Goal: Task Accomplishment & Management: Use online tool/utility

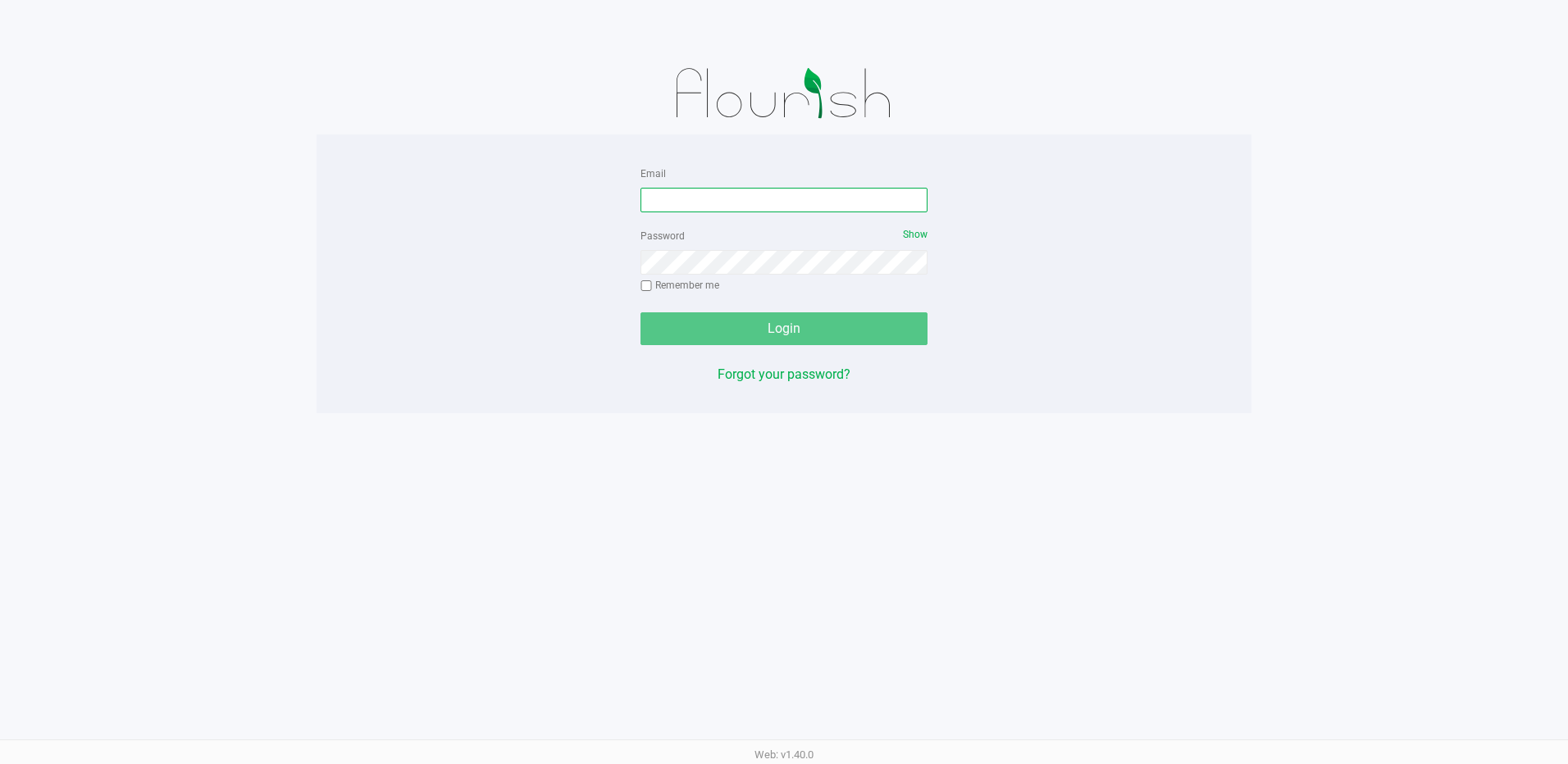
click at [753, 190] on input "Email" at bounding box center [784, 200] width 287 height 24
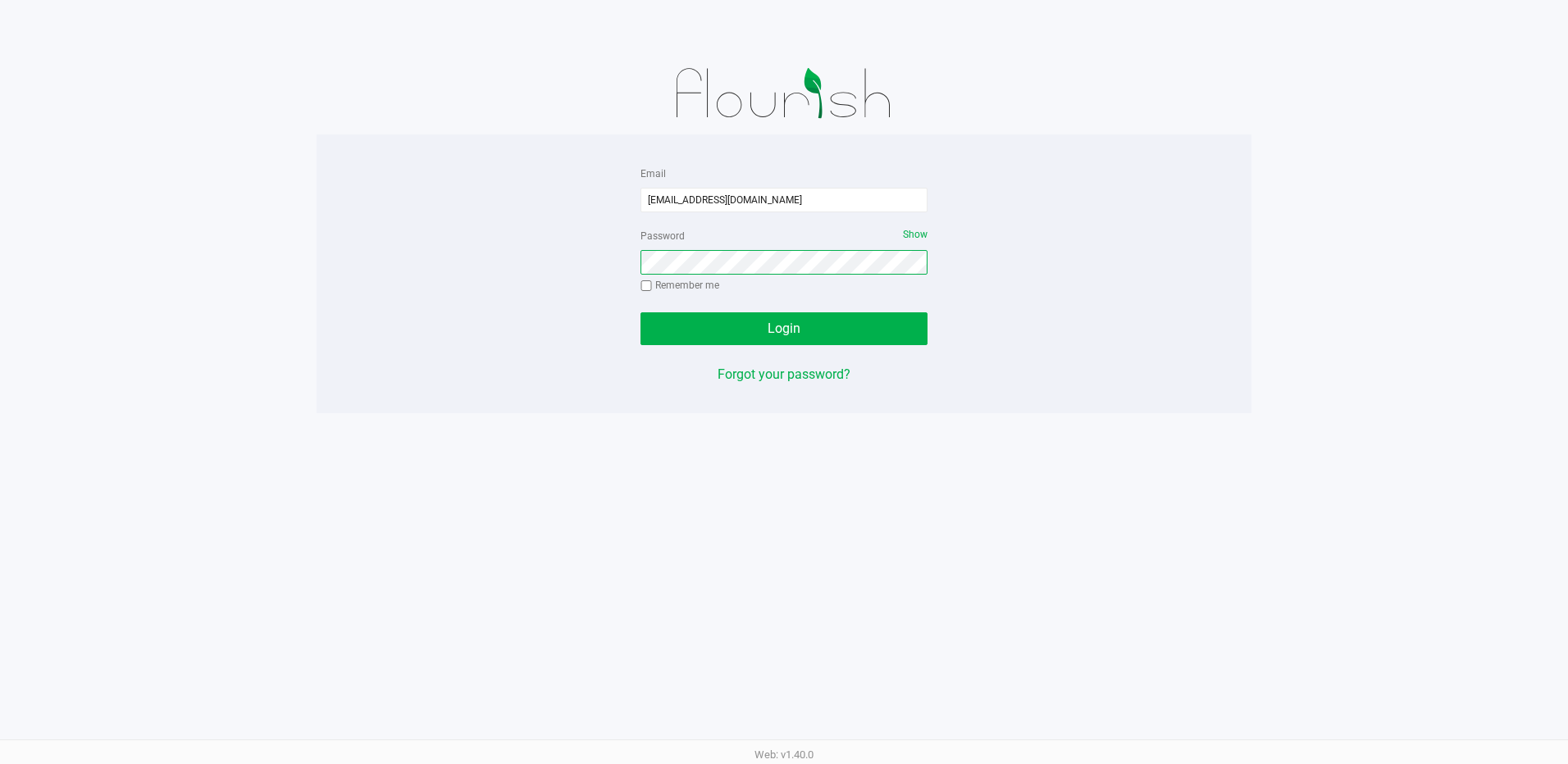
click at [641, 313] on button "Login" at bounding box center [784, 329] width 287 height 33
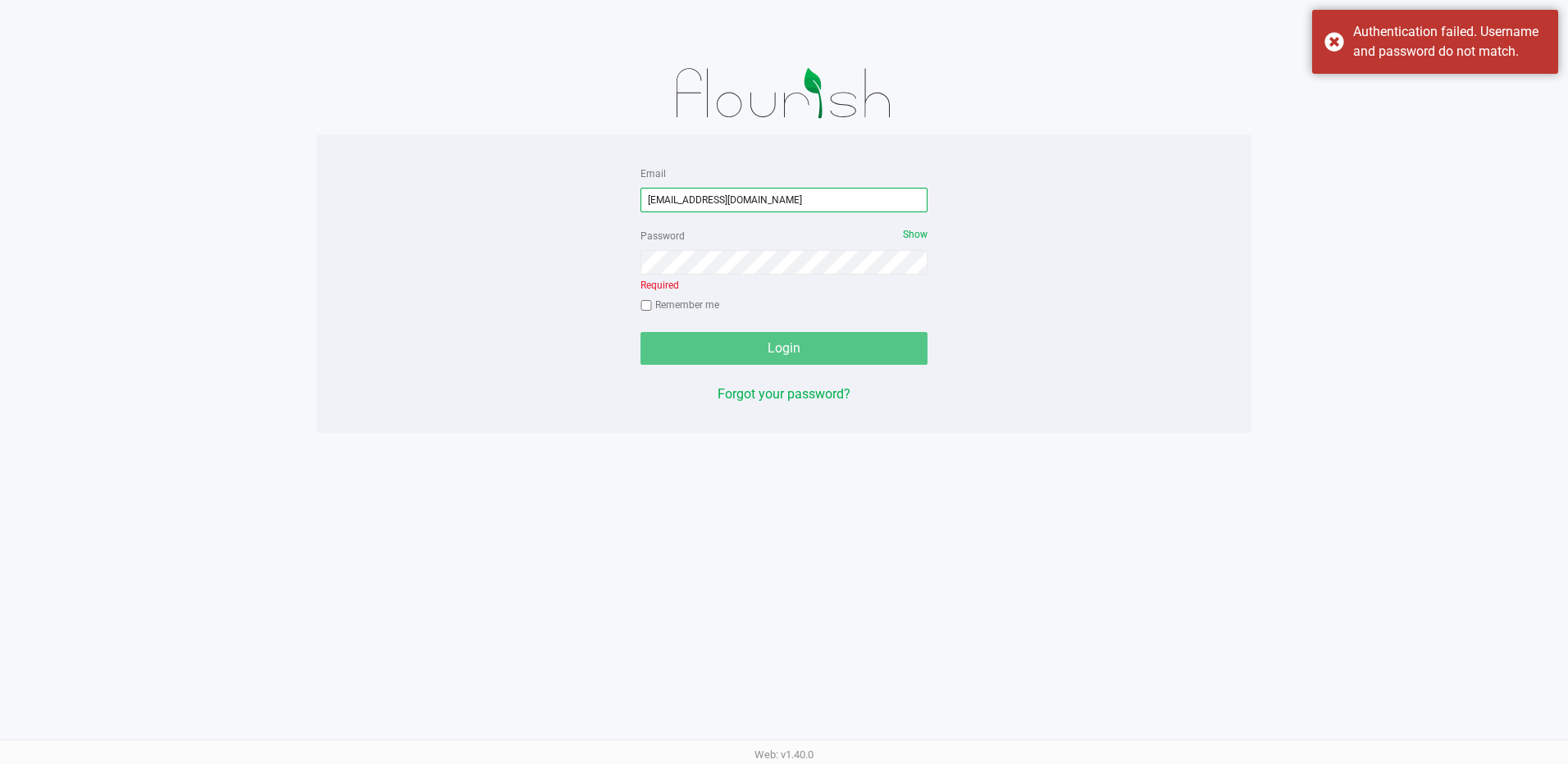
click at [745, 199] on input "[EMAIL_ADDRESS][DOMAIN_NAME]" at bounding box center [784, 200] width 287 height 24
click at [758, 196] on input "[EMAIL_ADDRESS][DOMAIN_NAME]" at bounding box center [784, 200] width 287 height 24
click at [850, 203] on input "[EMAIL_ADDRESS][DOMAIN_NAME]" at bounding box center [784, 200] width 287 height 24
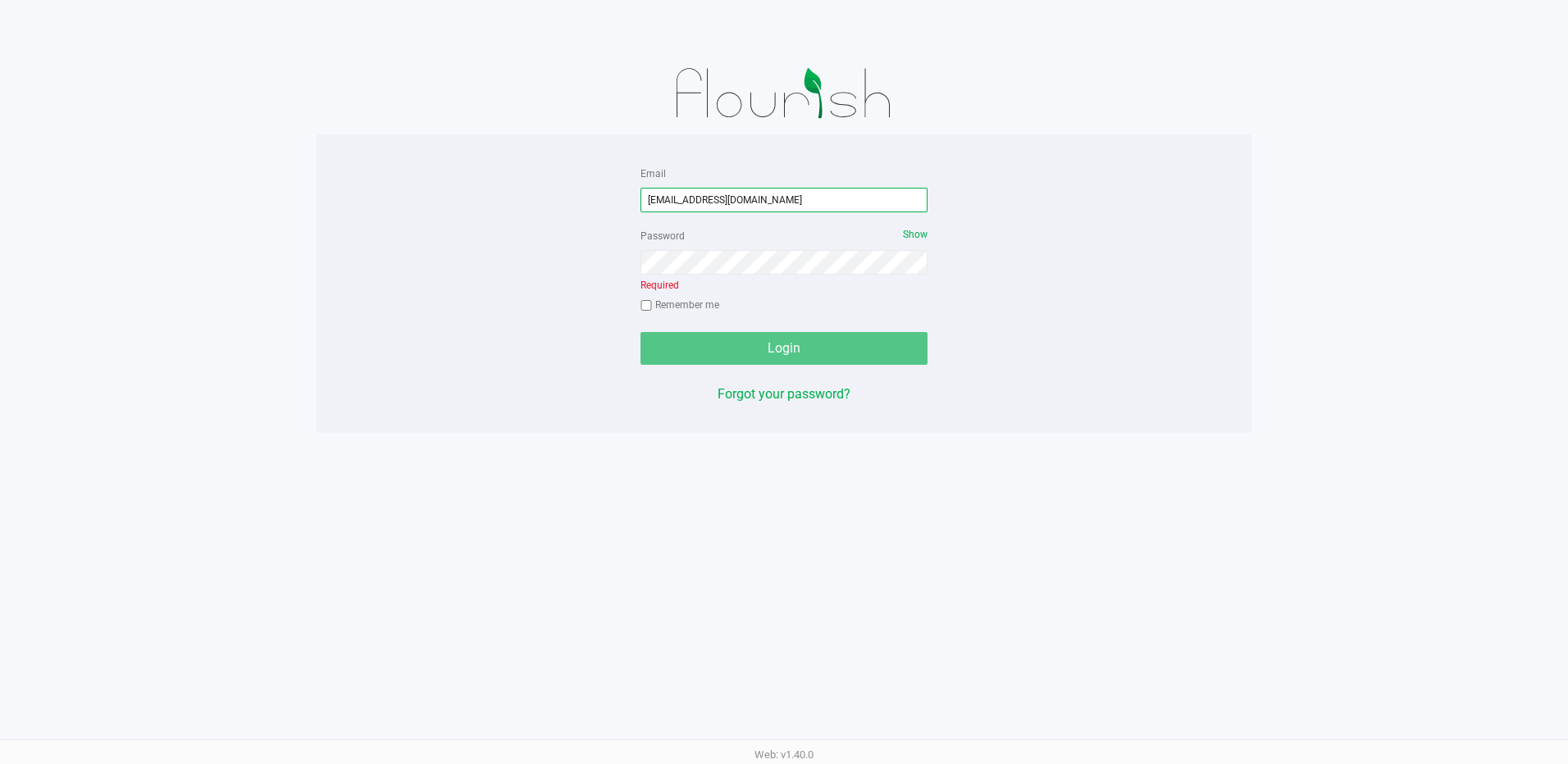
type input "[EMAIL_ADDRESS][DOMAIN_NAME]"
click at [708, 244] on div "Password Show Required Remember me" at bounding box center [784, 272] width 287 height 94
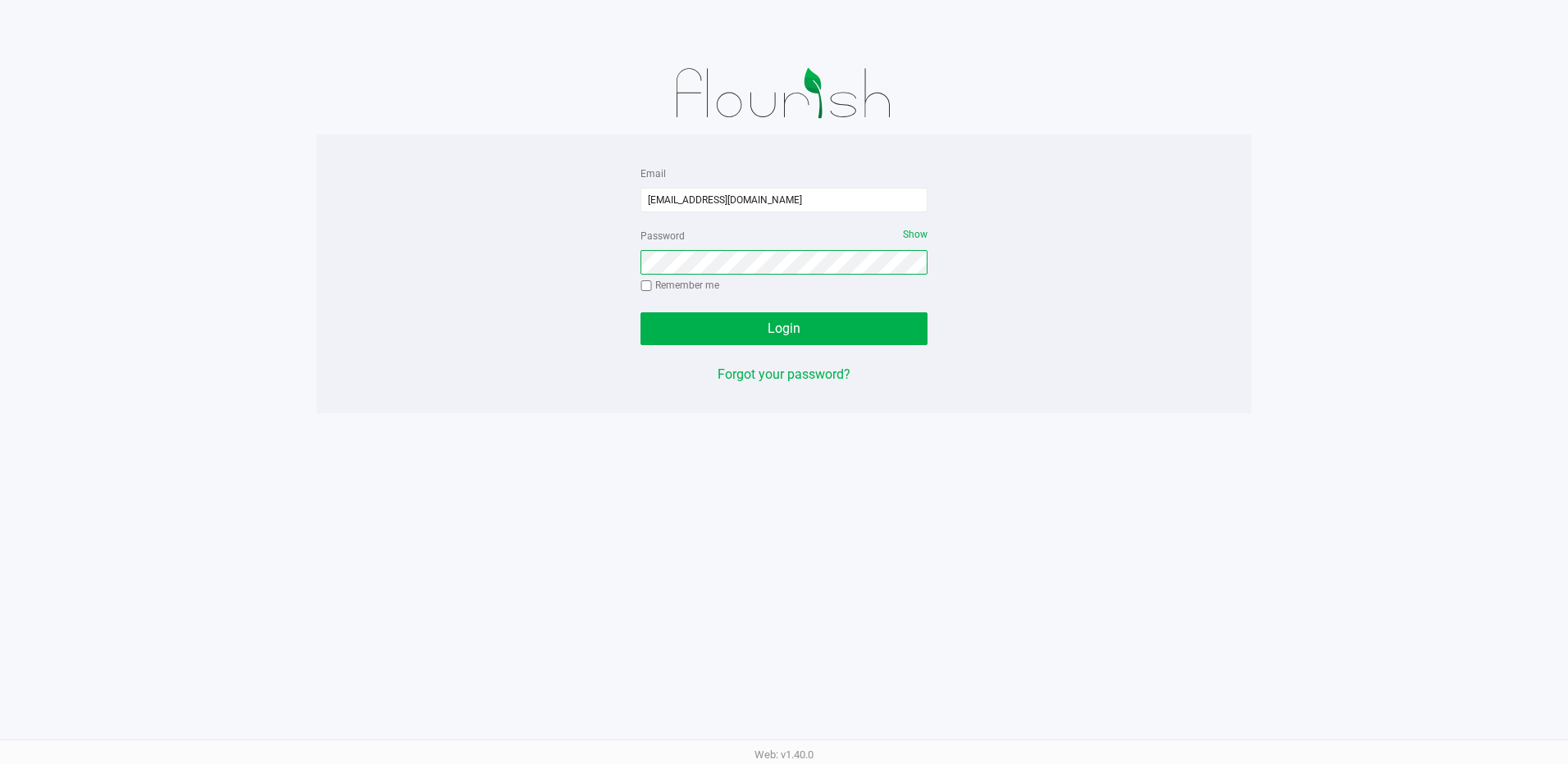
click at [641, 313] on button "Login" at bounding box center [784, 329] width 287 height 33
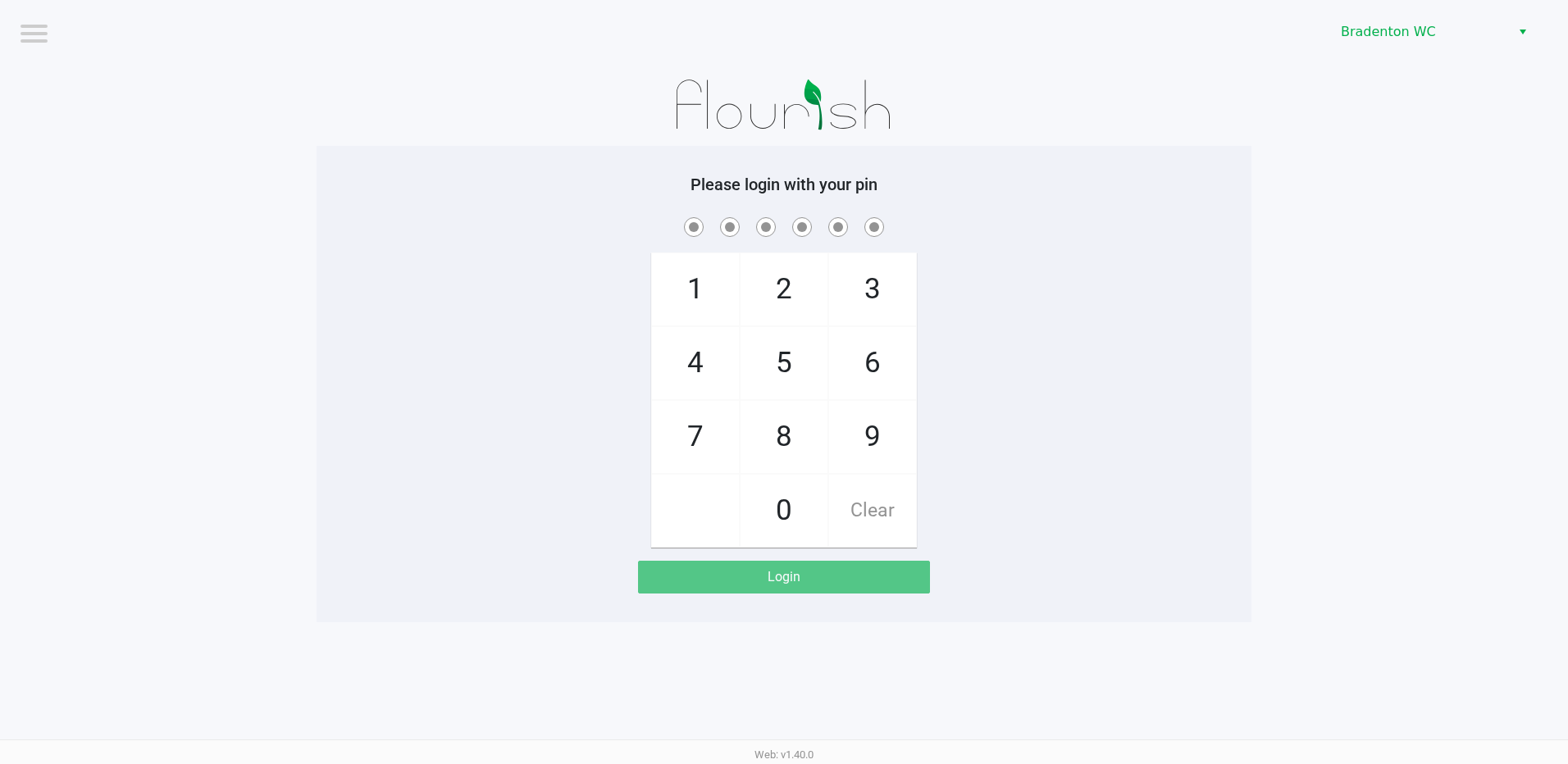
click at [781, 281] on span "2" at bounding box center [784, 289] width 87 height 72
checkbox input "true"
click at [781, 281] on span "2" at bounding box center [784, 289] width 87 height 72
checkbox input "true"
click at [781, 281] on span "2" at bounding box center [784, 289] width 87 height 72
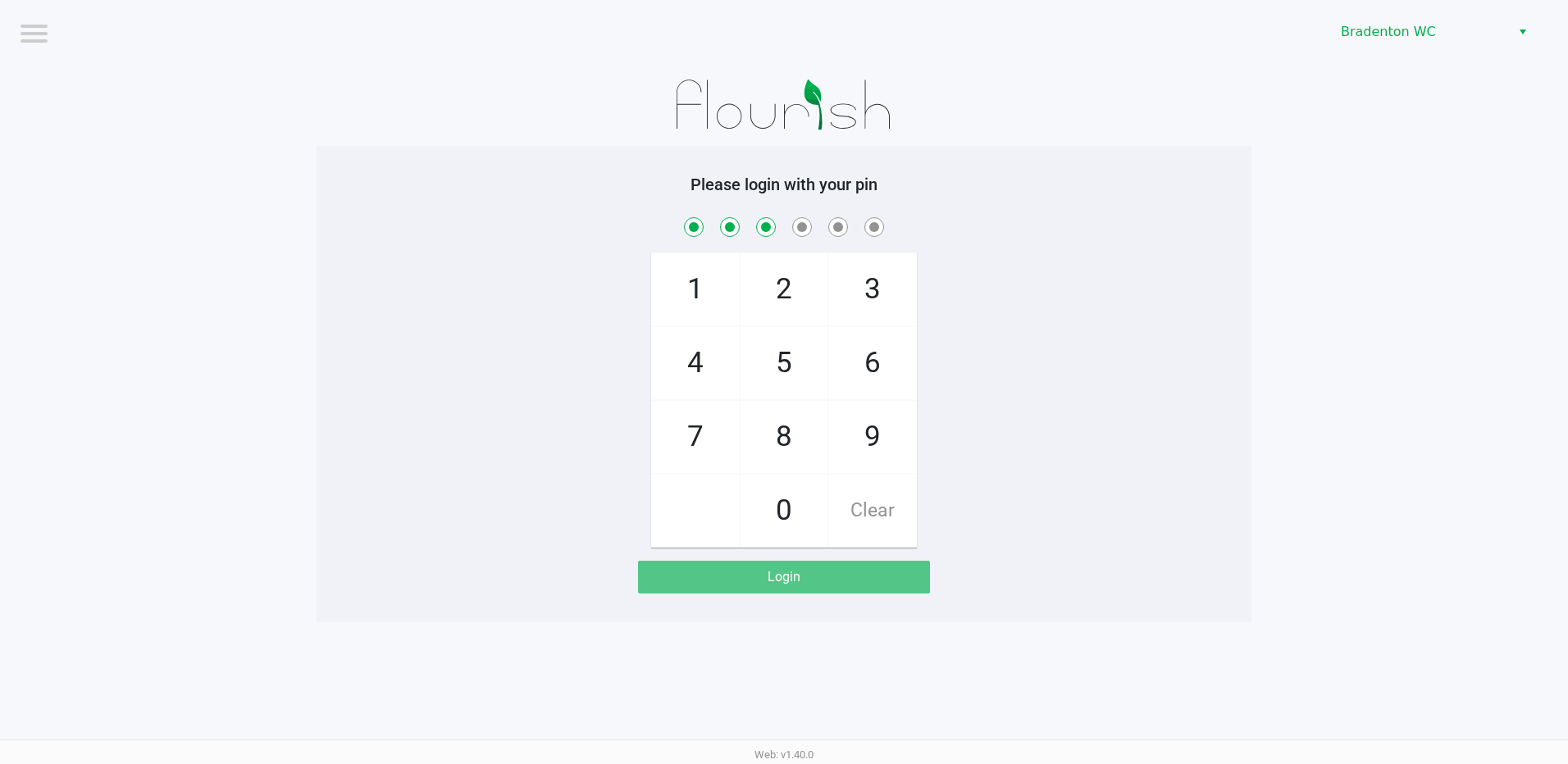
checkbox input "true"
drag, startPoint x: 781, startPoint y: 287, endPoint x: 822, endPoint y: 351, distance: 76.0
click at [780, 287] on span "2" at bounding box center [784, 289] width 87 height 72
checkbox input "true"
click at [850, 397] on span "6" at bounding box center [872, 363] width 87 height 72
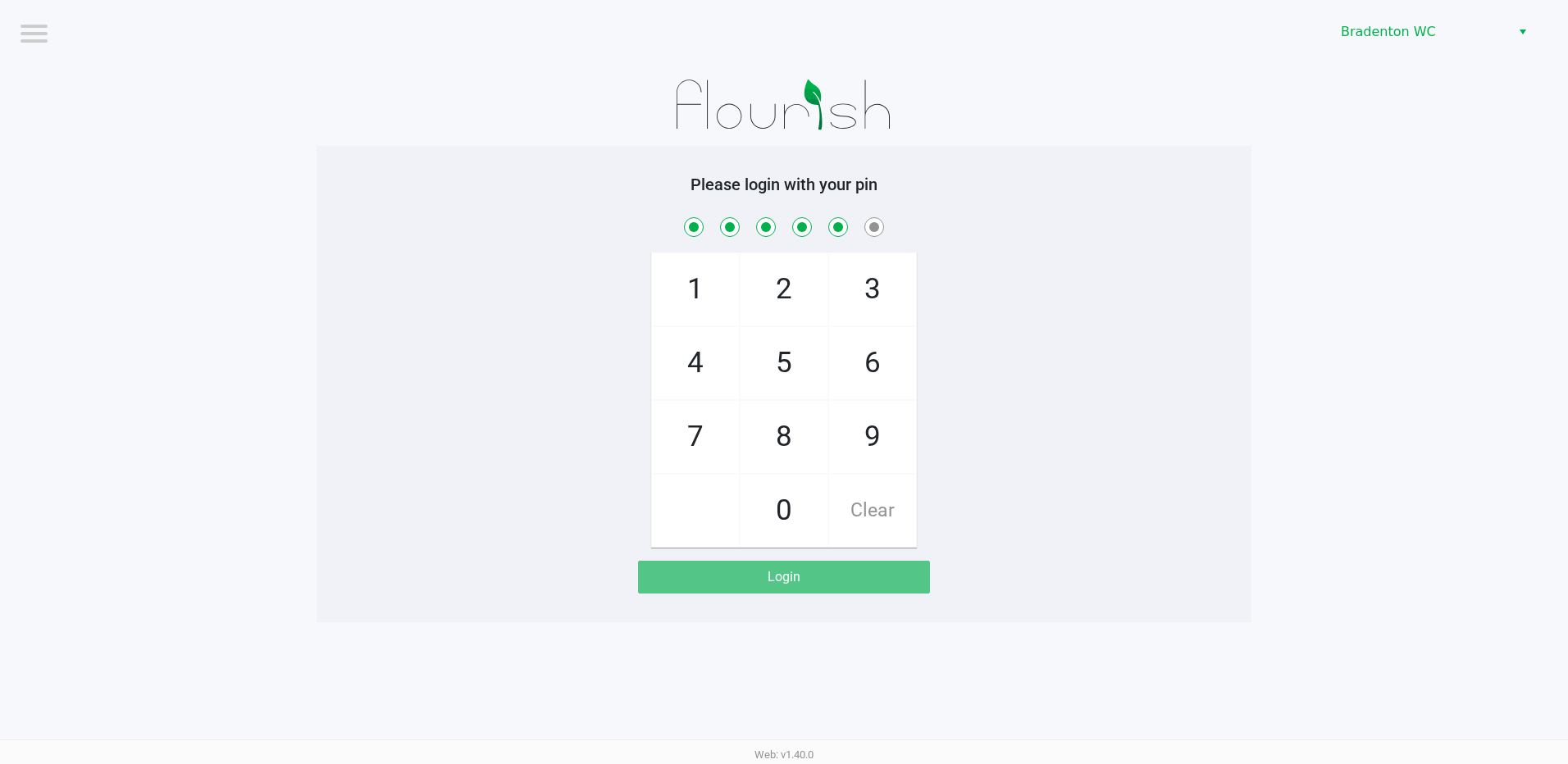
checkbox input "true"
click at [871, 500] on span "Clear" at bounding box center [872, 511] width 87 height 72
checkbox input "false"
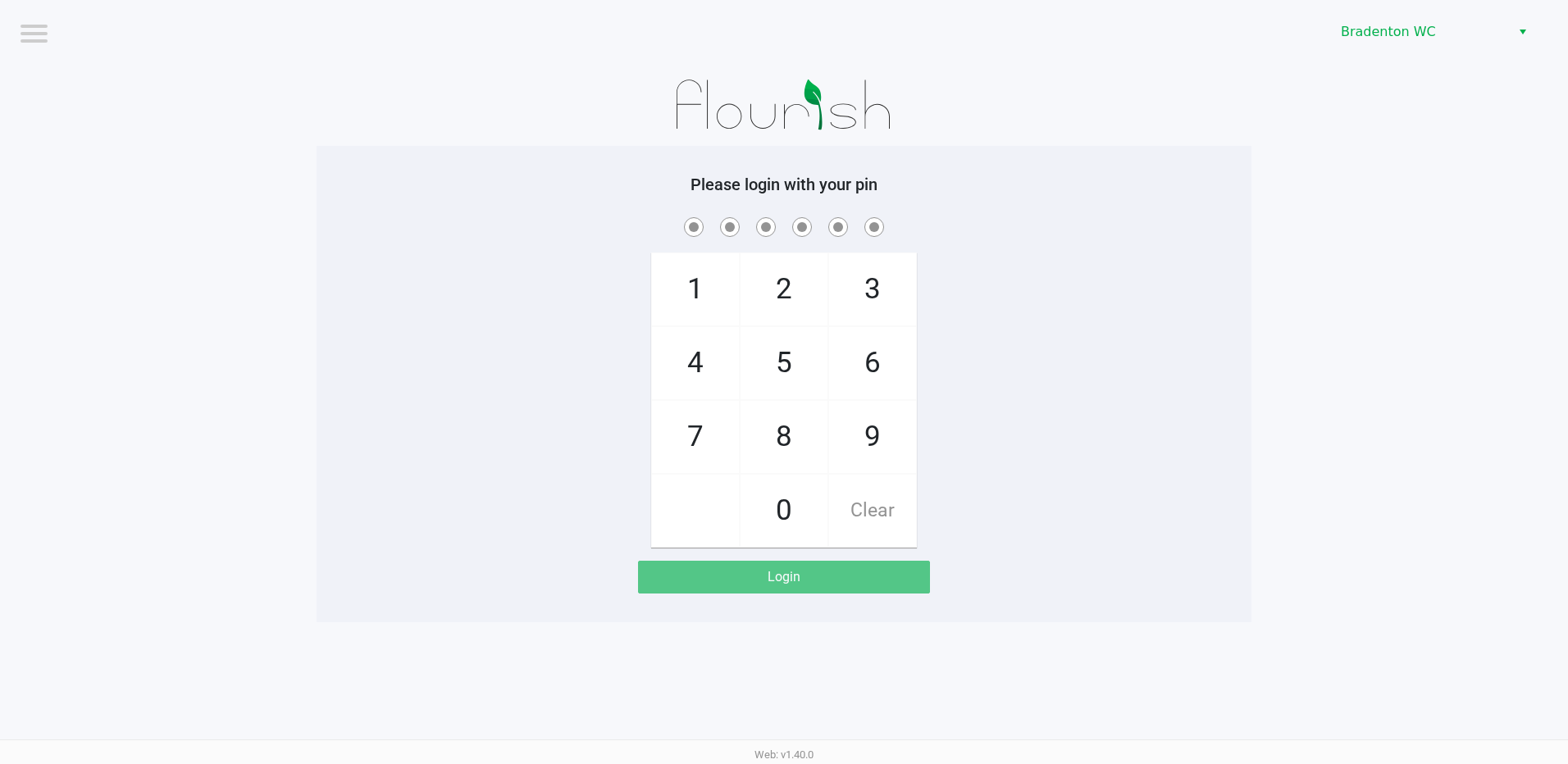
checkbox input "false"
drag, startPoint x: 1222, startPoint y: 227, endPoint x: 767, endPoint y: 341, distance: 469.1
click at [1219, 227] on span at bounding box center [784, 227] width 911 height 25
click at [785, 298] on span "2" at bounding box center [784, 289] width 87 height 72
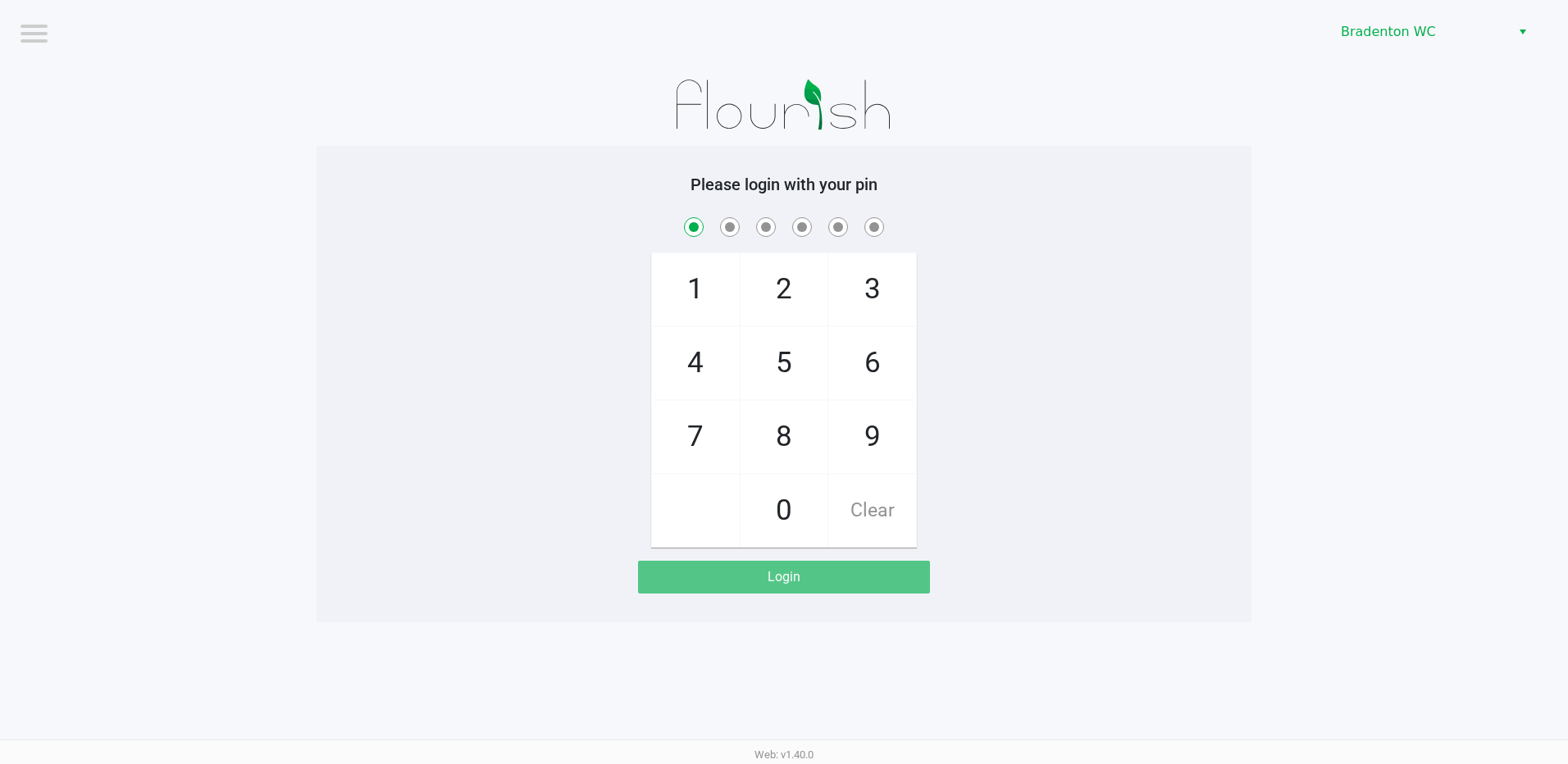
checkbox input "true"
click at [785, 298] on span "2" at bounding box center [784, 289] width 87 height 72
checkbox input "true"
click at [785, 298] on span "2" at bounding box center [784, 289] width 87 height 72
checkbox input "true"
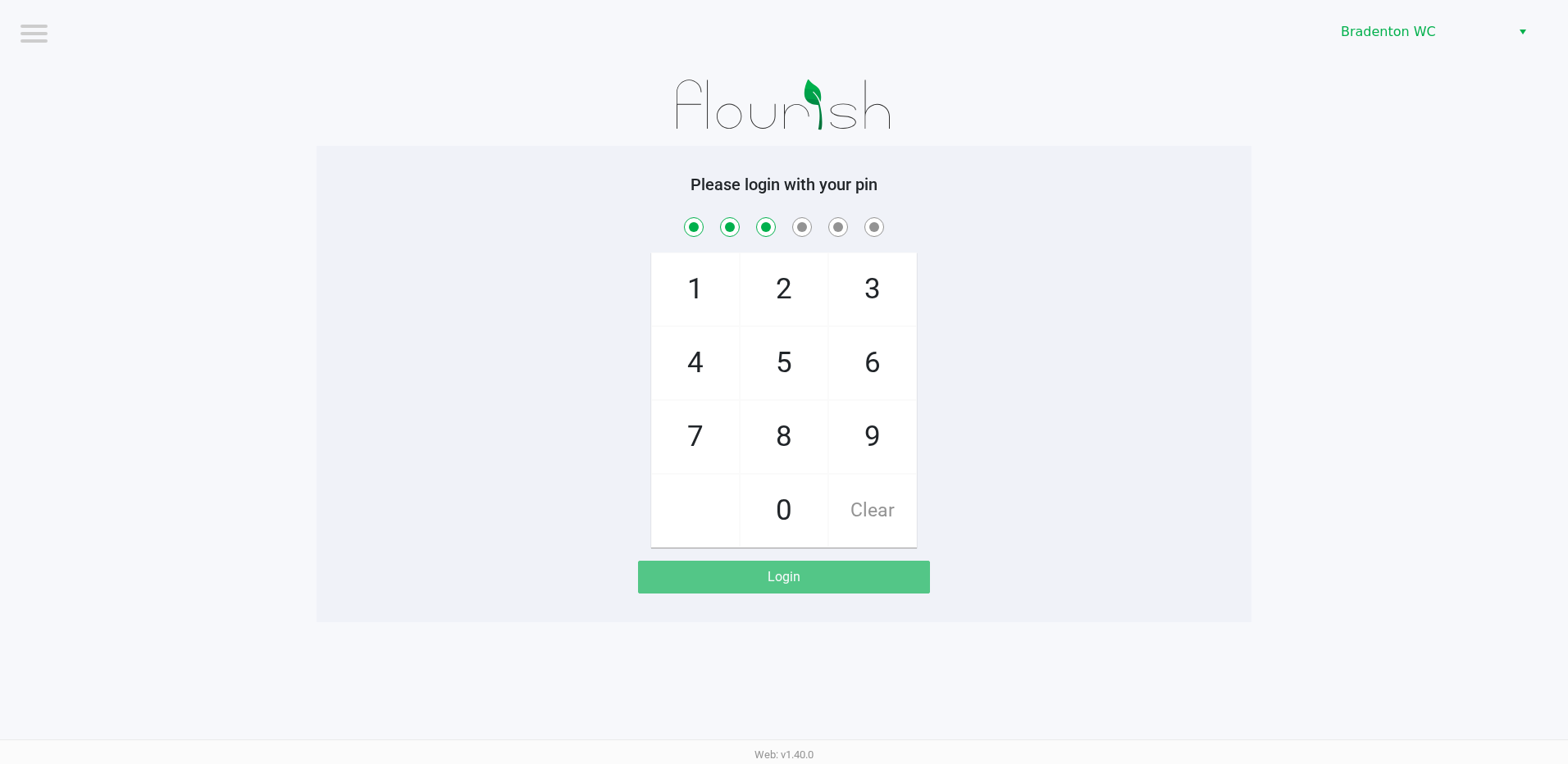
click at [781, 297] on span "2" at bounding box center [784, 289] width 87 height 72
checkbox input "true"
click at [845, 410] on span "9" at bounding box center [872, 437] width 87 height 72
checkbox input "true"
click at [852, 372] on span "6" at bounding box center [872, 363] width 87 height 72
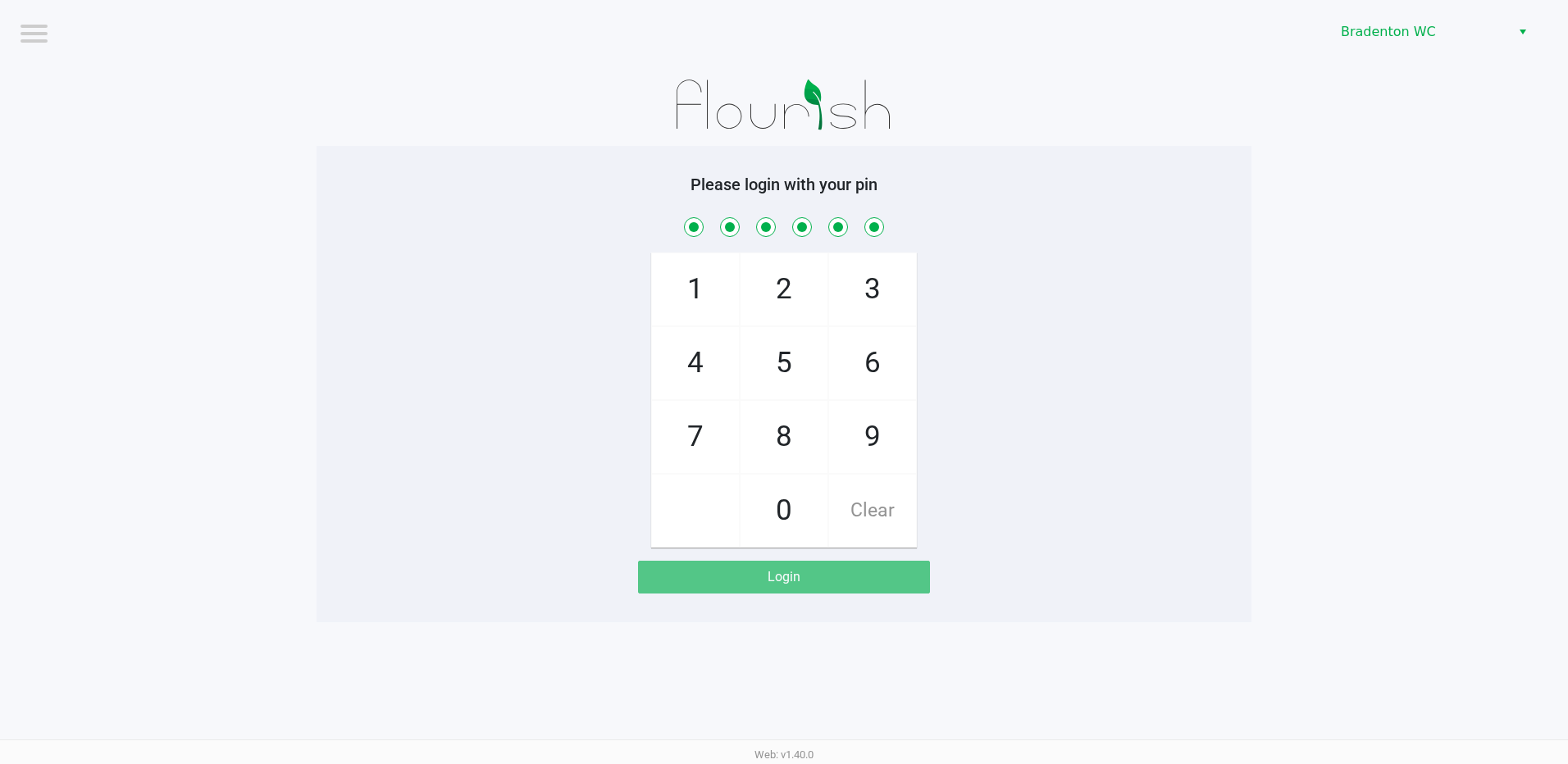
checkbox input "true"
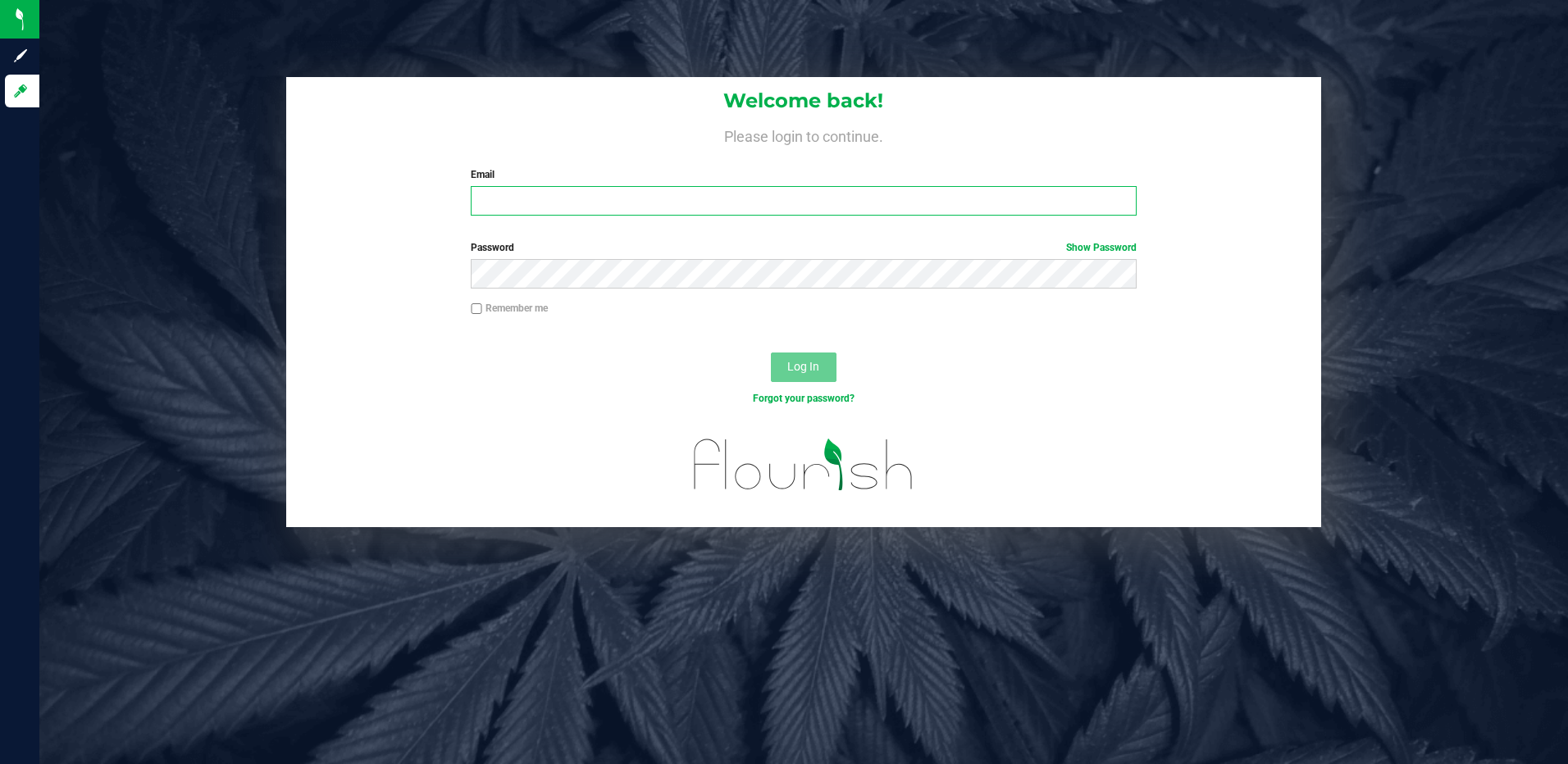
click at [741, 197] on input "Email" at bounding box center [804, 201] width 666 height 29
type input "[EMAIL_ADDRESS][DOMAIN_NAME]"
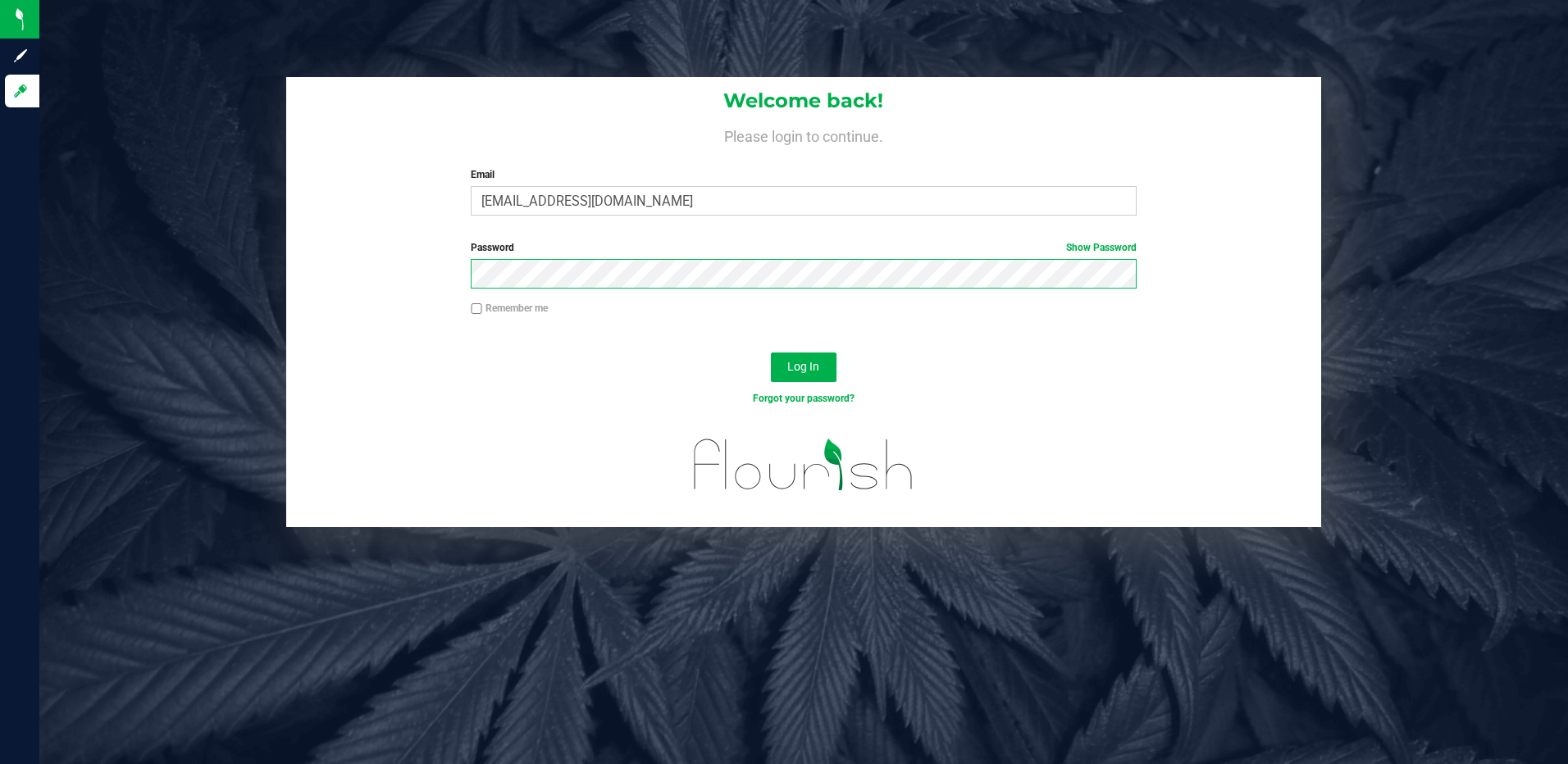
click at [771, 353] on button "Log In" at bounding box center [804, 367] width 65 height 29
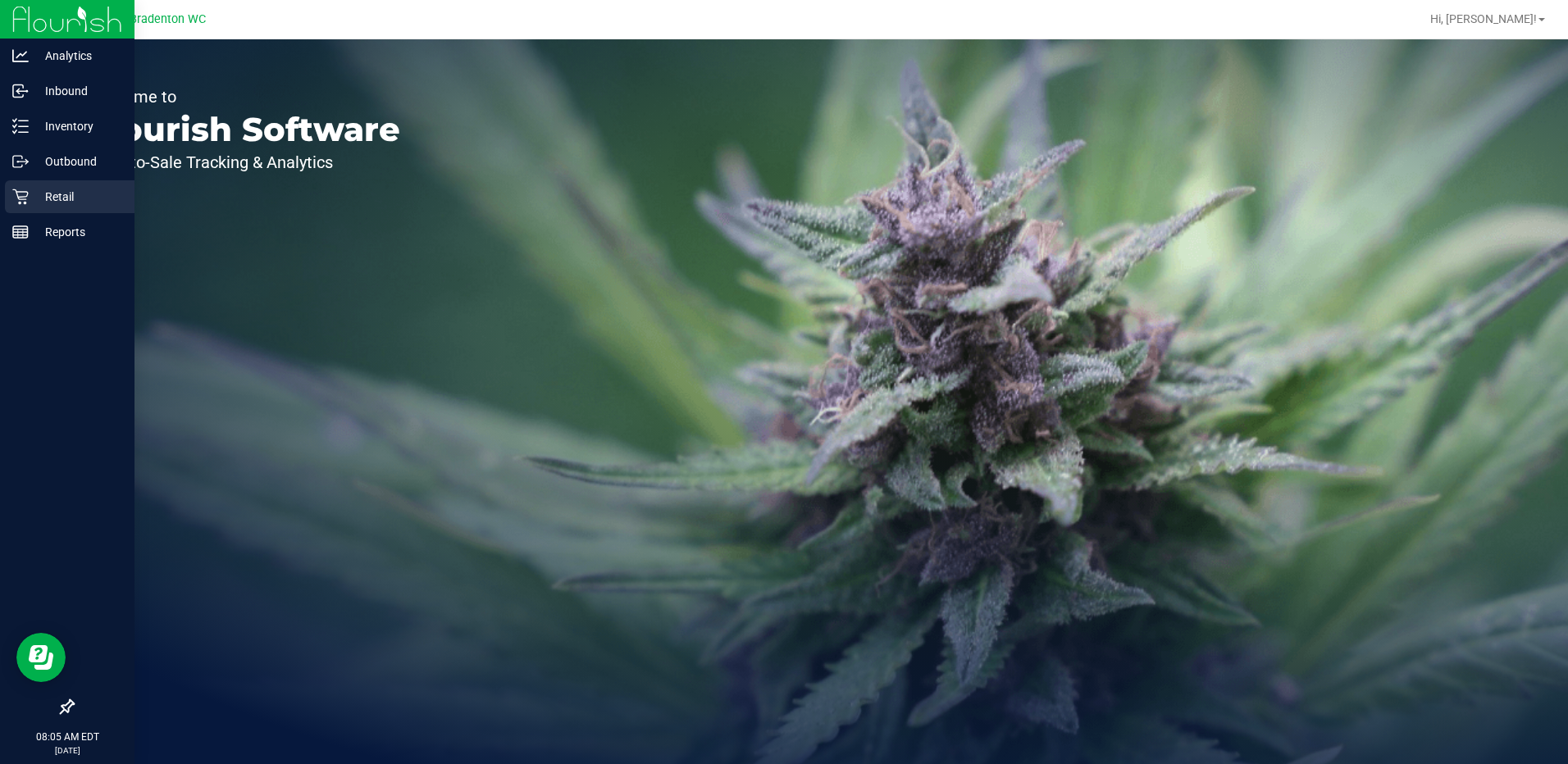
click at [58, 196] on p "Retail" at bounding box center [78, 197] width 99 height 20
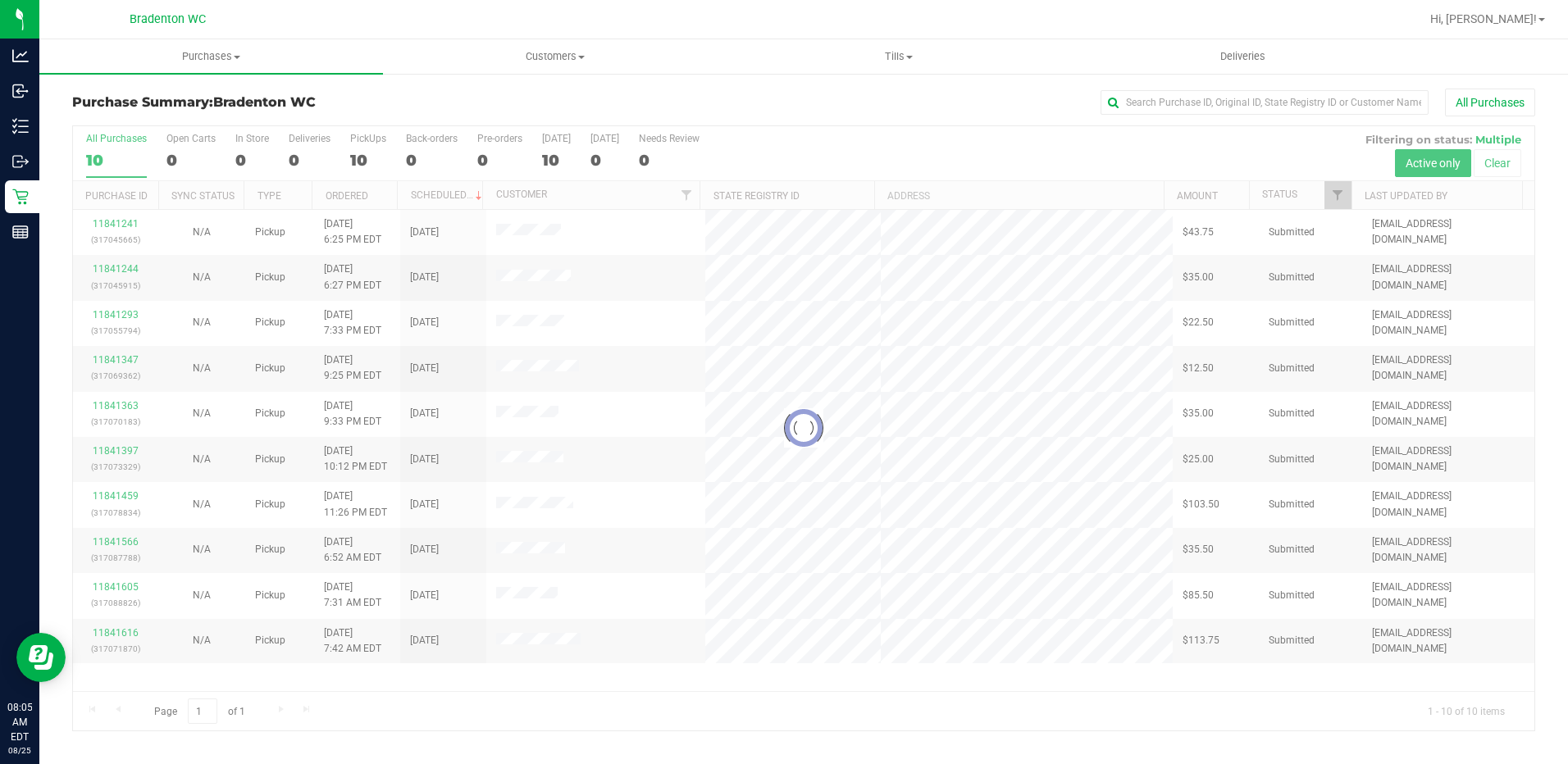
click at [359, 155] on div at bounding box center [804, 428] width 1462 height 604
